Goal: Obtain resource: Download file/media

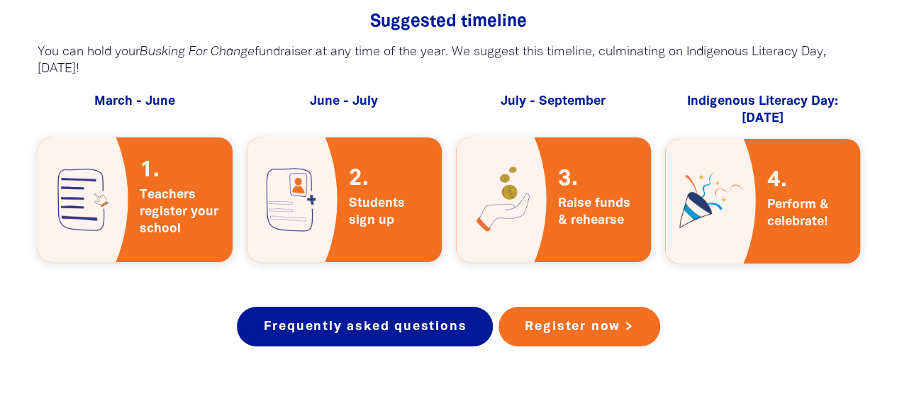
scroll to position [2555, 0]
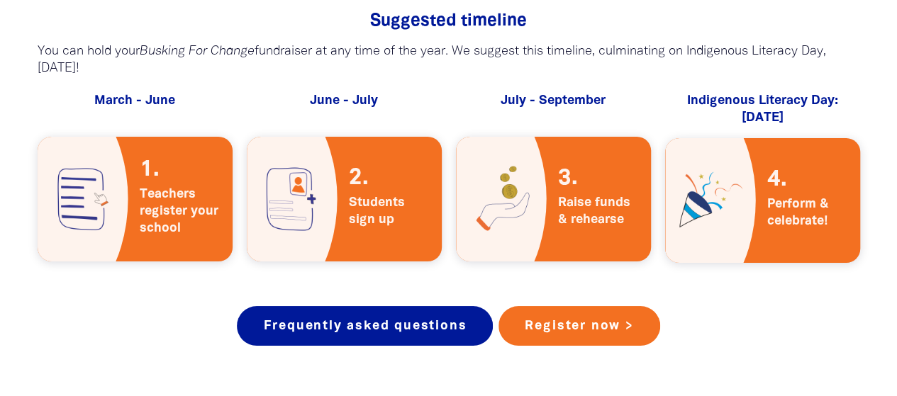
click at [553, 177] on span "Raise funds & rehearse" at bounding box center [599, 199] width 104 height 81
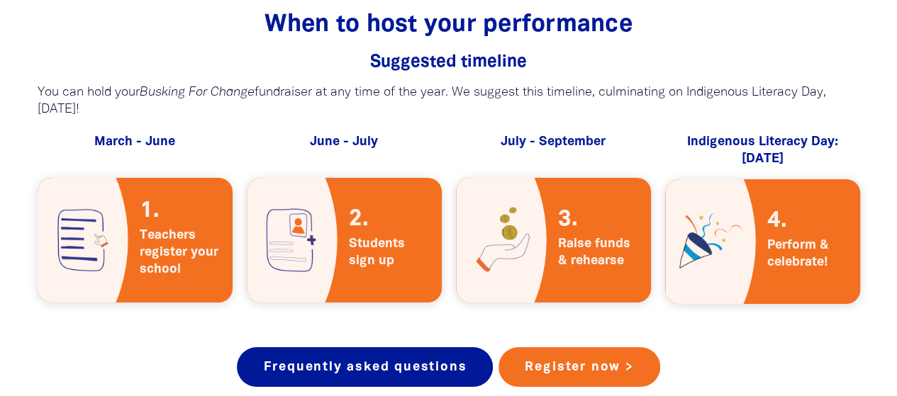
scroll to position [2635, 0]
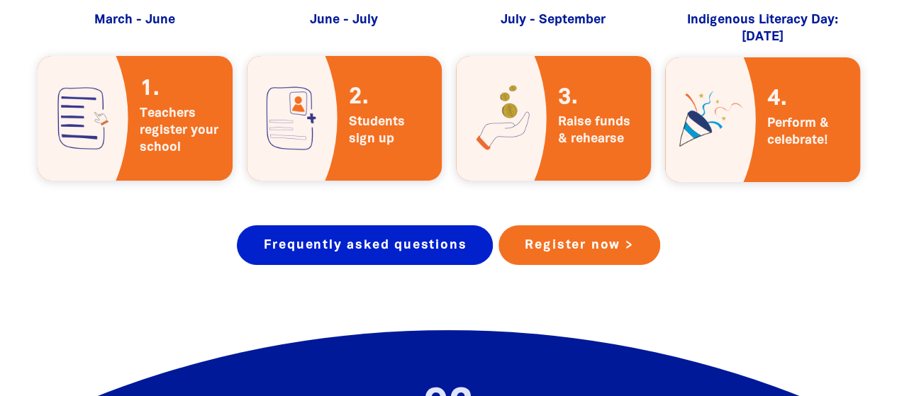
click at [376, 230] on link "Frequently asked questions" at bounding box center [365, 245] width 256 height 40
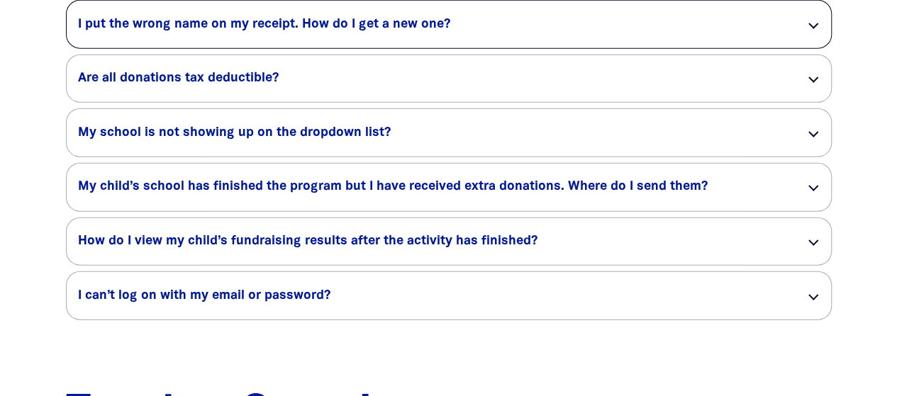
scroll to position [1783, 0]
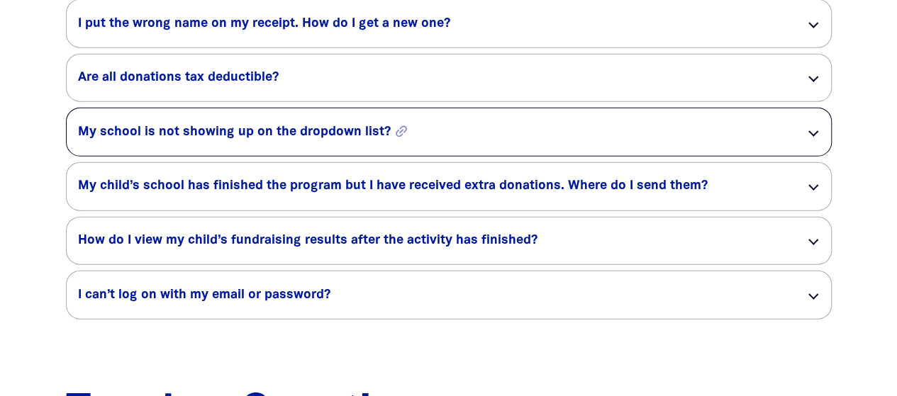
click at [348, 133] on h5 "My school is not showing up on the dropdown list? link" at bounding box center [430, 132] width 705 height 17
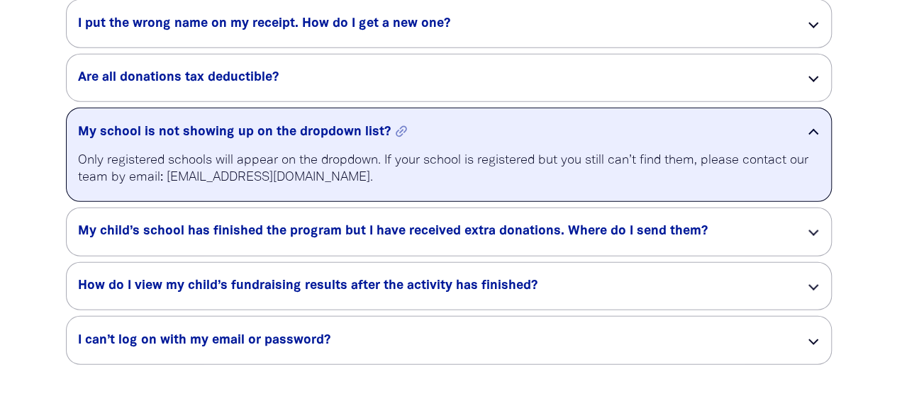
click at [348, 133] on h5 "My school is not showing up on the dropdown list? link" at bounding box center [430, 132] width 705 height 17
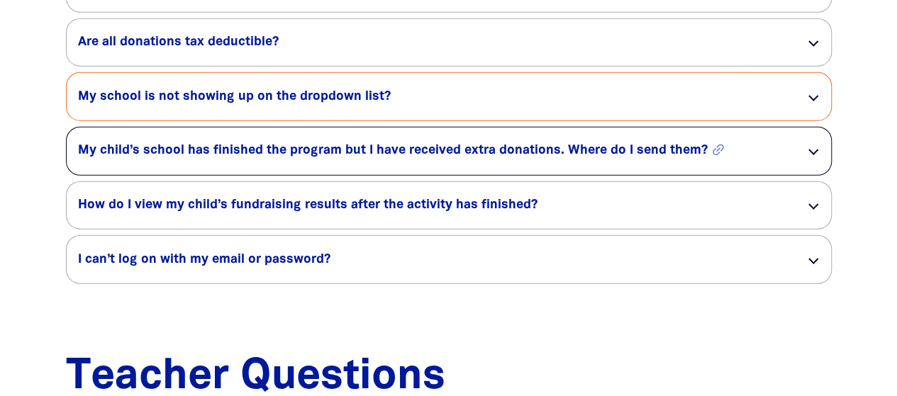
scroll to position [1819, 0]
click at [356, 169] on div "My child’s school has finished the program but I have received extra donations.…" at bounding box center [449, 151] width 764 height 48
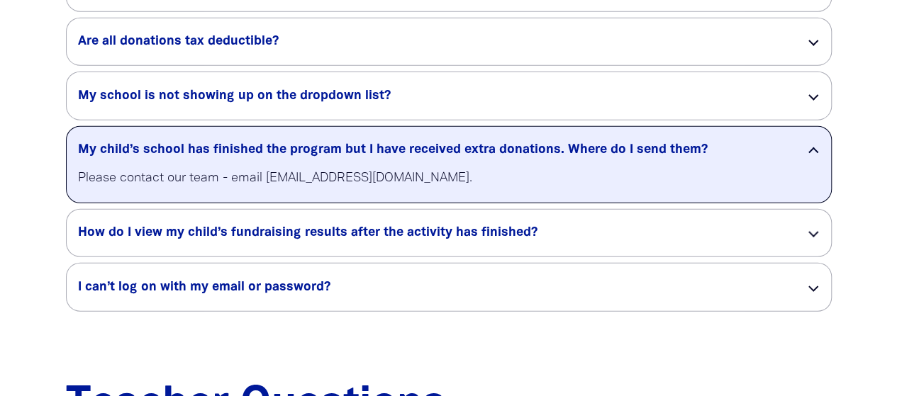
click at [389, 177] on p "Please contact our team - email [EMAIL_ADDRESS][DOMAIN_NAME]." at bounding box center [449, 178] width 742 height 17
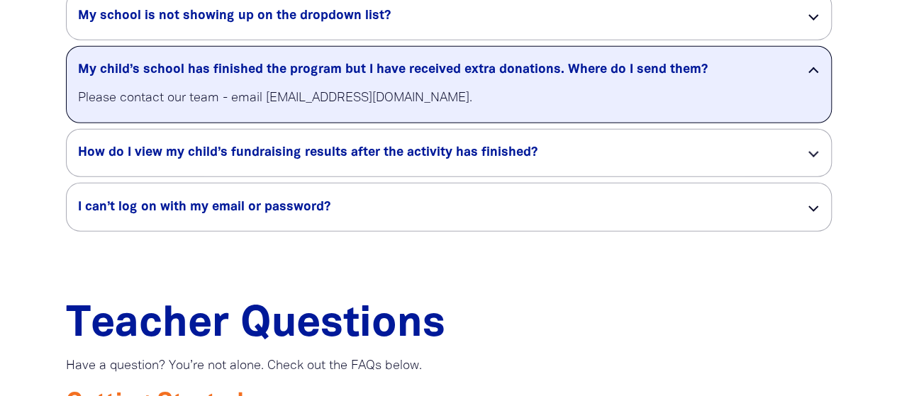
scroll to position [1902, 0]
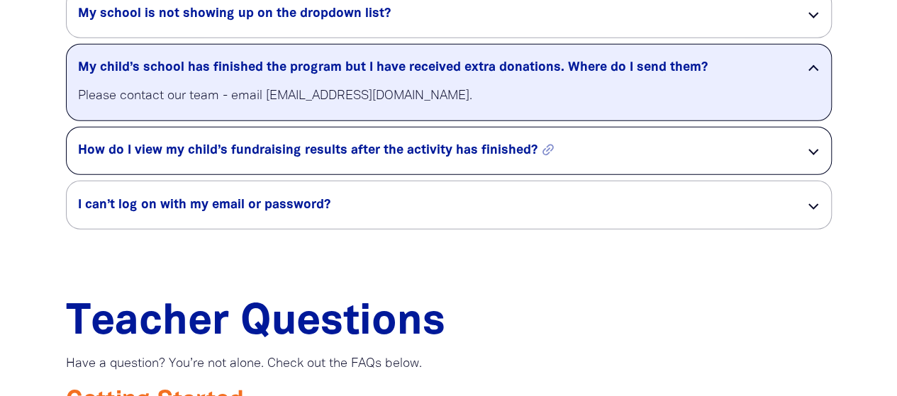
click at [296, 160] on h5 "How do I view my child’s fundraising results after the activity has finished? l…" at bounding box center [430, 151] width 705 height 17
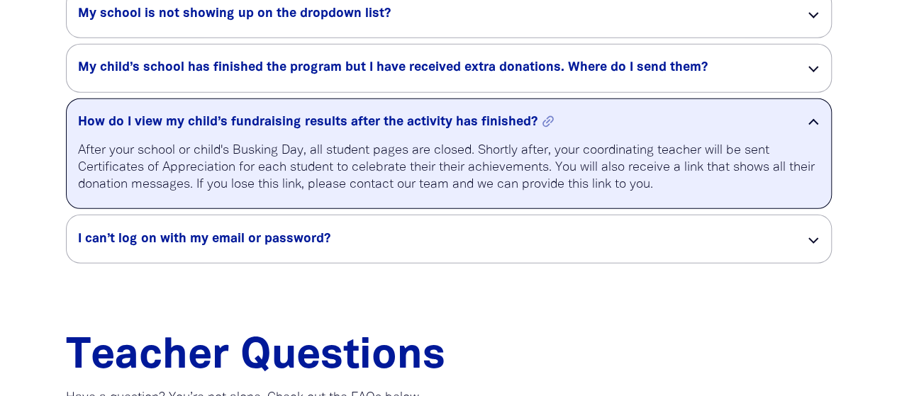
click at [296, 164] on p "After your school or child's Busking Day, all student pages are closed. Shortly…" at bounding box center [449, 168] width 742 height 51
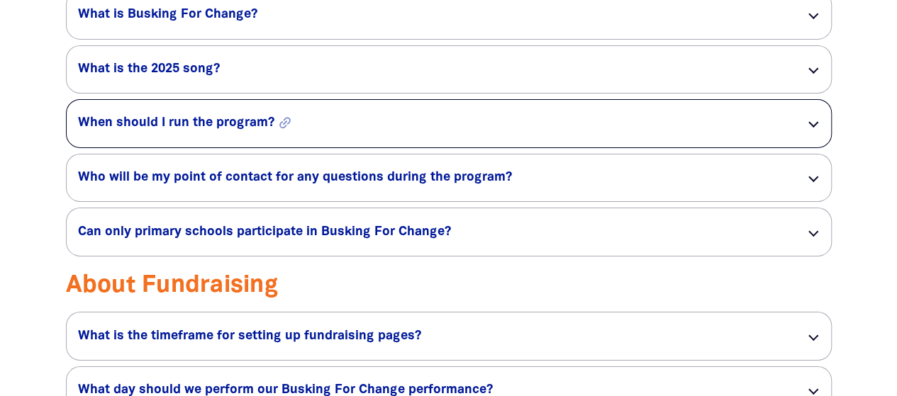
scroll to position [2324, 0]
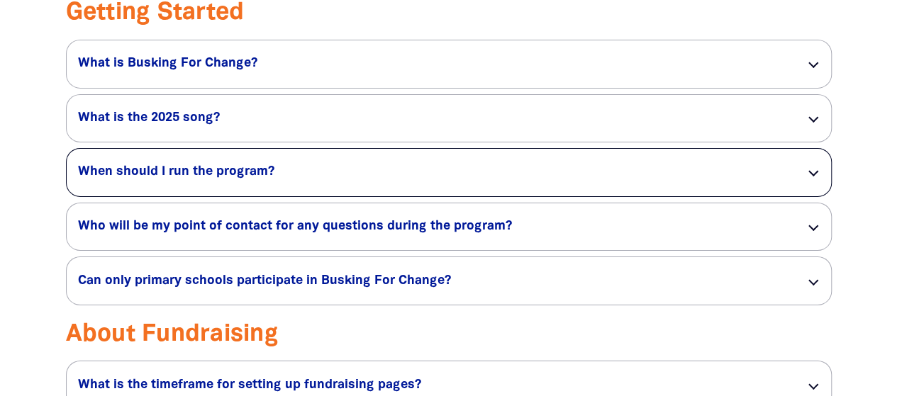
click at [251, 196] on div "When should I run the program? link" at bounding box center [449, 173] width 764 height 48
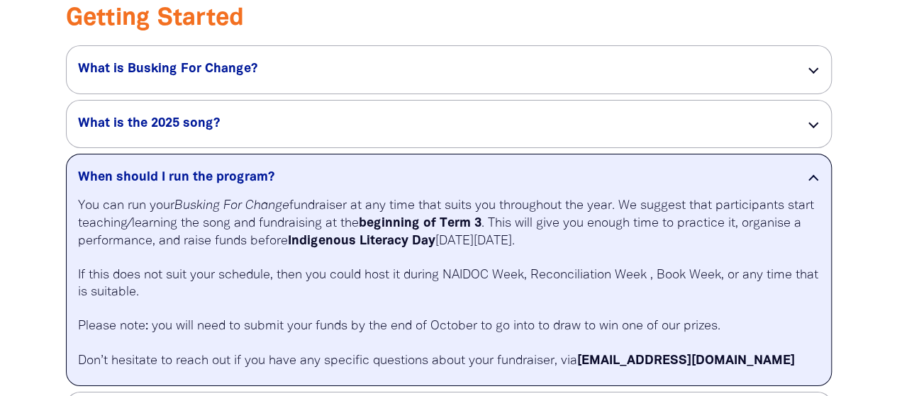
scroll to position [2365, 0]
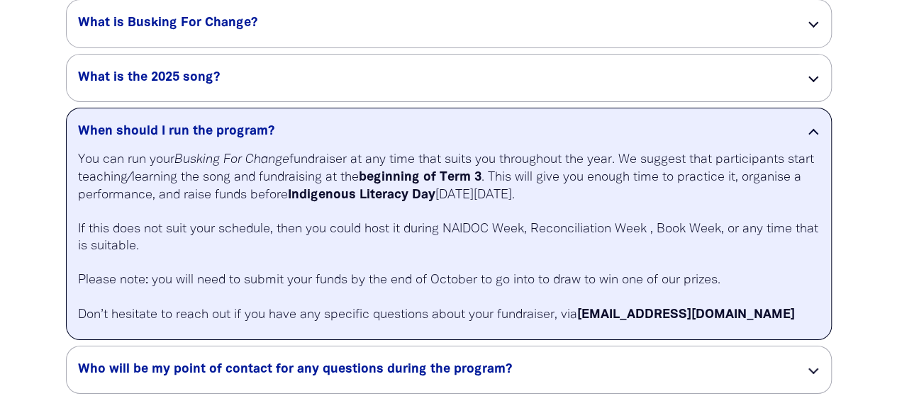
click at [167, 126] on div "When should I run the program? link" at bounding box center [449, 129] width 764 height 43
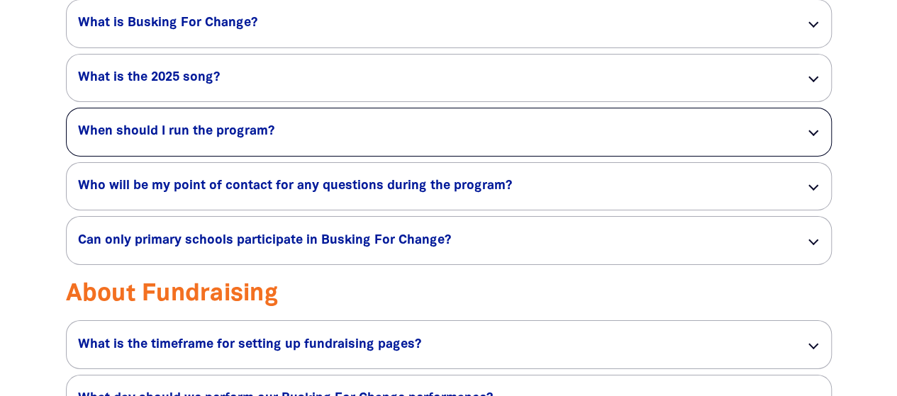
scroll to position [2425, 0]
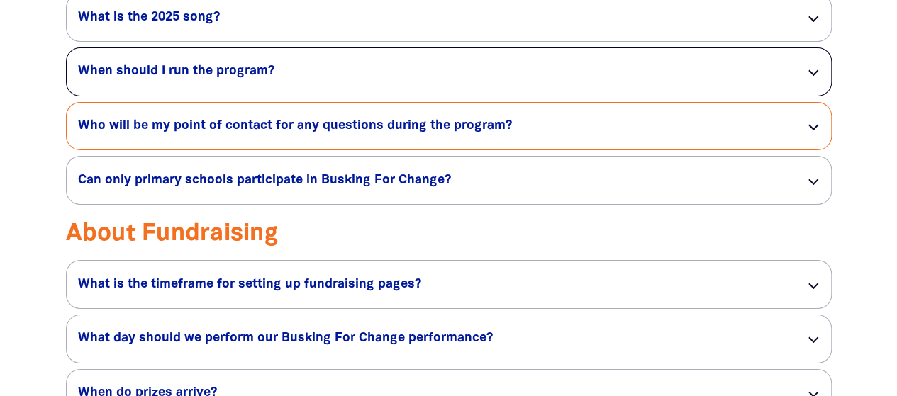
click at [167, 126] on div "Who will be my point of contact for any questions during the program? link" at bounding box center [449, 127] width 764 height 48
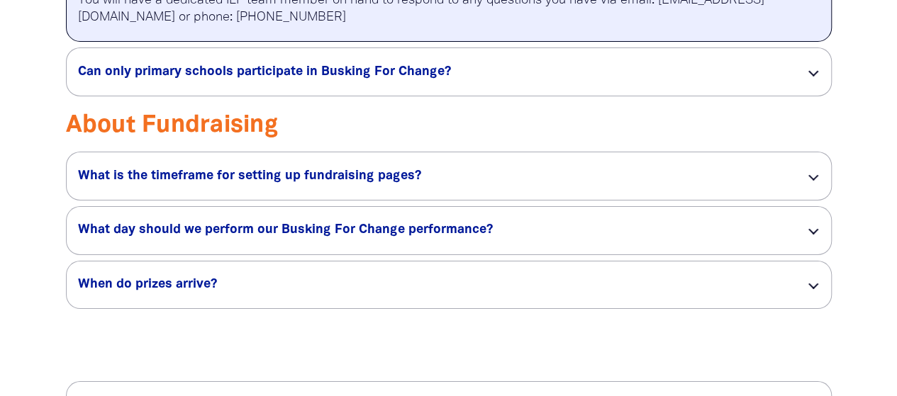
scroll to position [2640, 0]
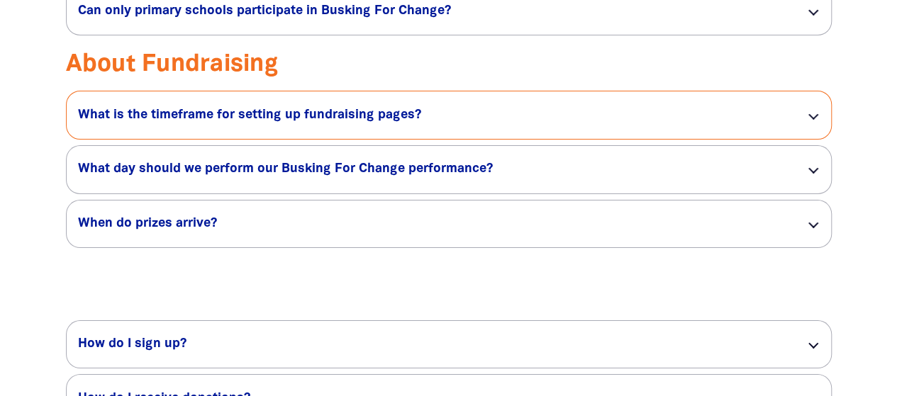
click at [167, 124] on h5 "What is the timeframe for setting up fundraising pages? link" at bounding box center [430, 115] width 705 height 17
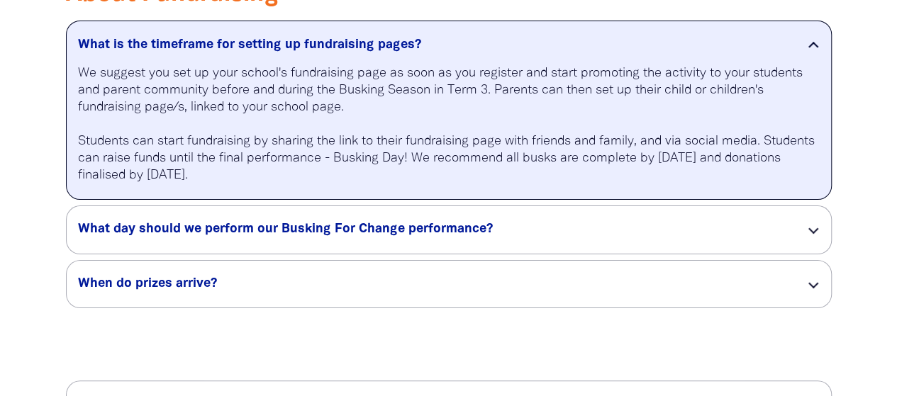
scroll to position [2709, 0]
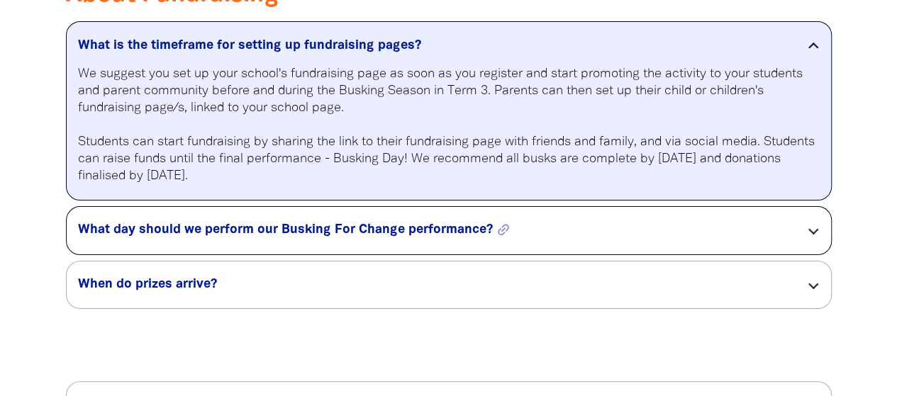
click at [296, 239] on h5 "What day should we perform our Busking For Change performance? link" at bounding box center [430, 230] width 705 height 17
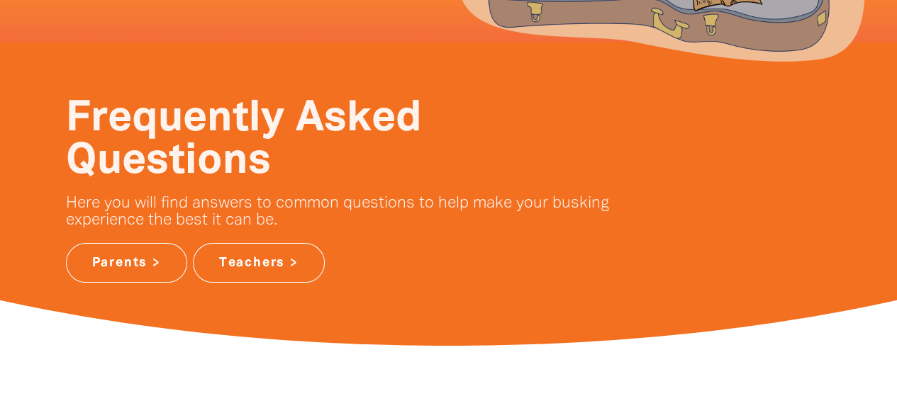
scroll to position [0, 0]
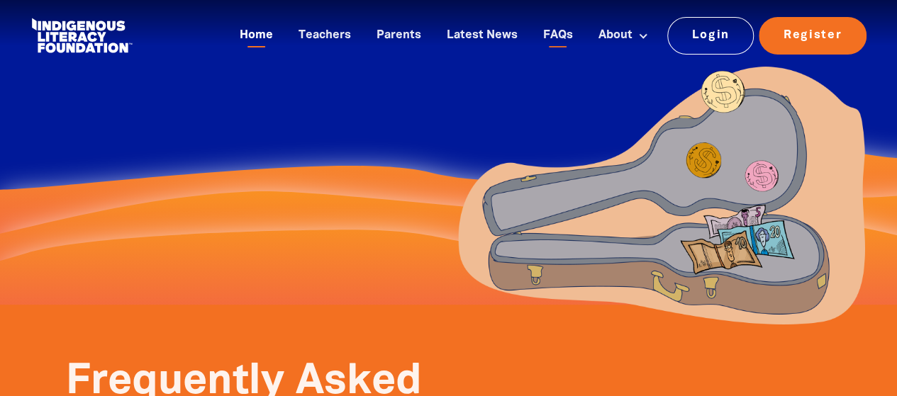
click at [254, 34] on link "Home" at bounding box center [256, 35] width 50 height 23
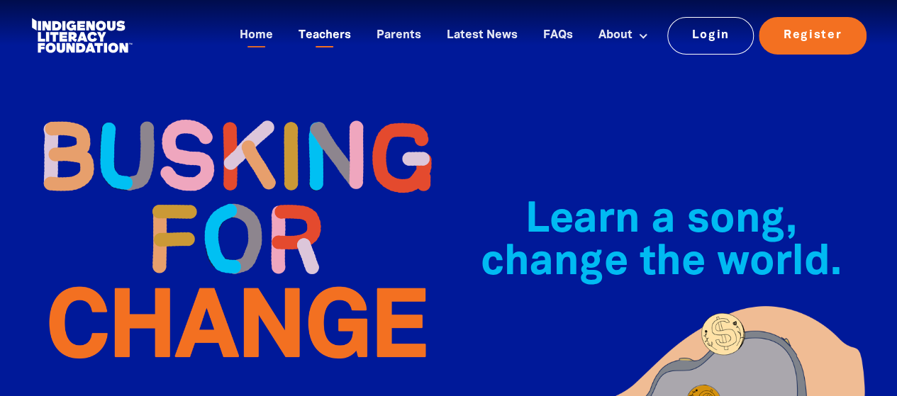
click at [347, 40] on link "Teachers" at bounding box center [324, 35] width 69 height 23
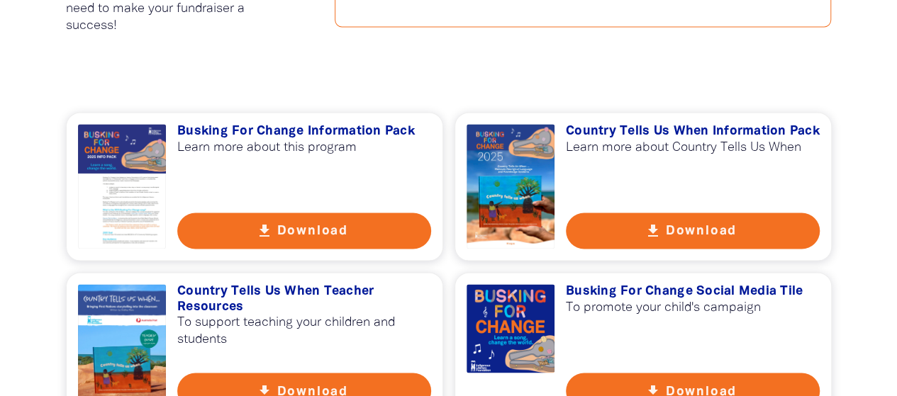
scroll to position [992, 0]
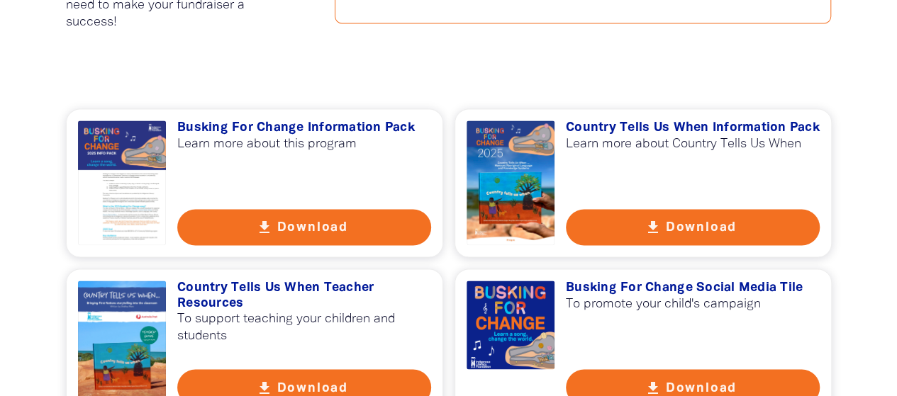
click at [689, 229] on button "get_app Download" at bounding box center [693, 227] width 254 height 36
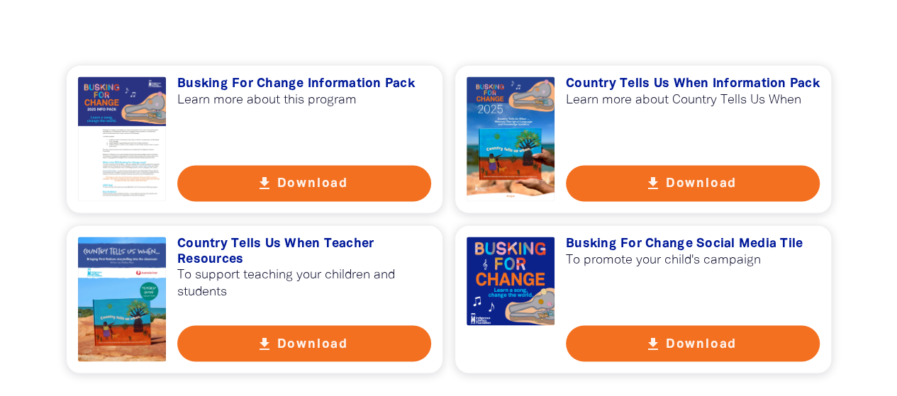
scroll to position [1042, 0]
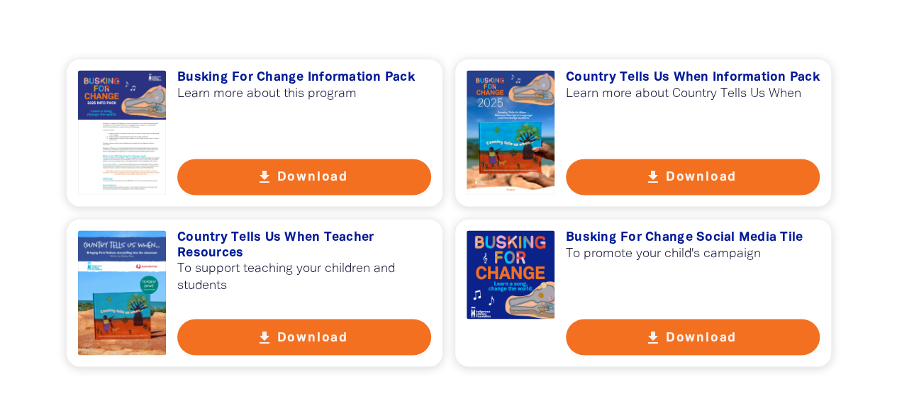
click at [644, 246] on div "get_app Busking For Change Information Pack Learn more about this program get_a…" at bounding box center [449, 212] width 766 height 309
click at [623, 233] on h3 "Busking For Change Social Media Tile" at bounding box center [693, 238] width 254 height 16
click at [668, 337] on button "get_app Download" at bounding box center [693, 337] width 254 height 36
